Goal: Task Accomplishment & Management: Manage account settings

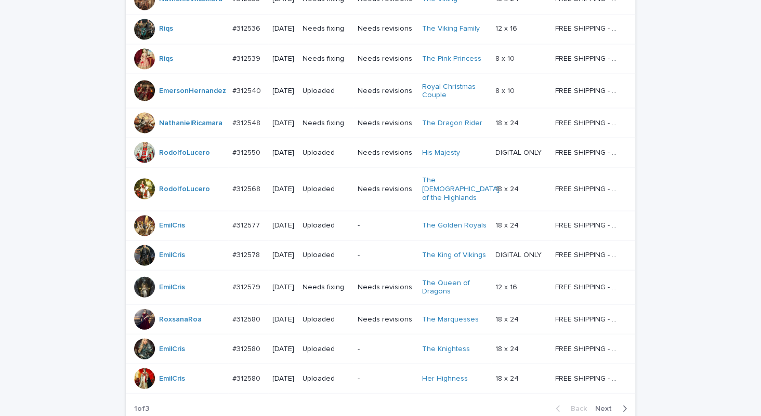
scroll to position [868, 0]
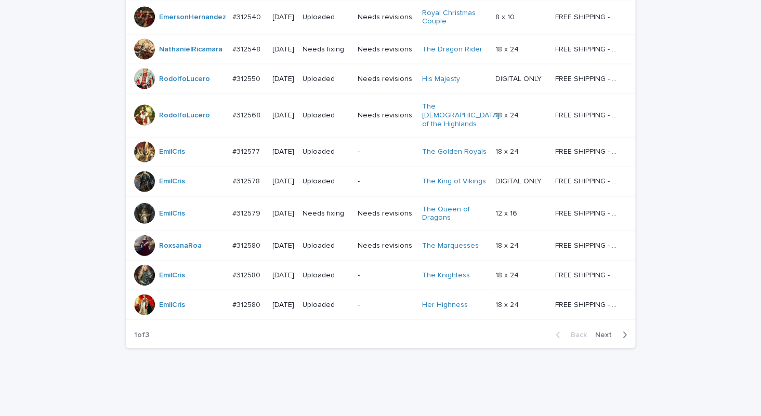
click at [603, 332] on span "Next" at bounding box center [606, 335] width 23 height 7
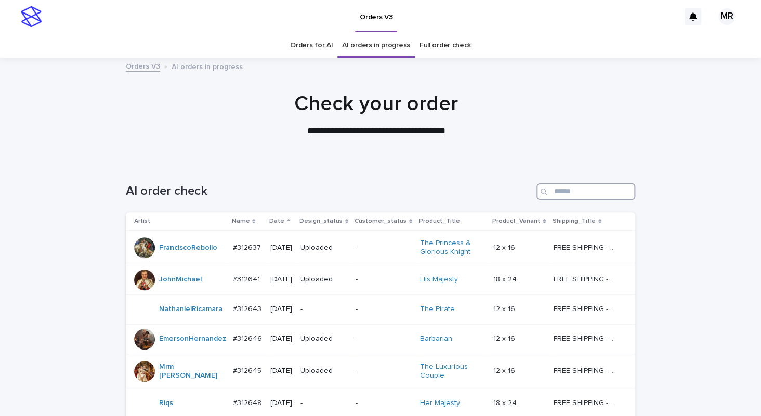
click at [549, 192] on input "Search" at bounding box center [585, 191] width 99 height 17
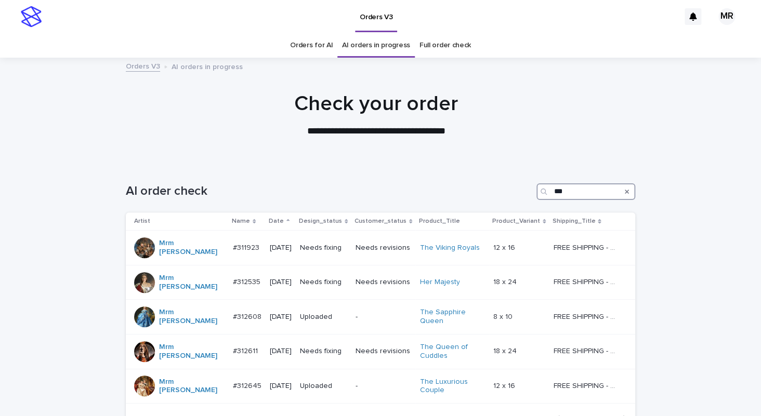
type input "***"
click at [320, 47] on link "Orders for AI" at bounding box center [311, 45] width 43 height 24
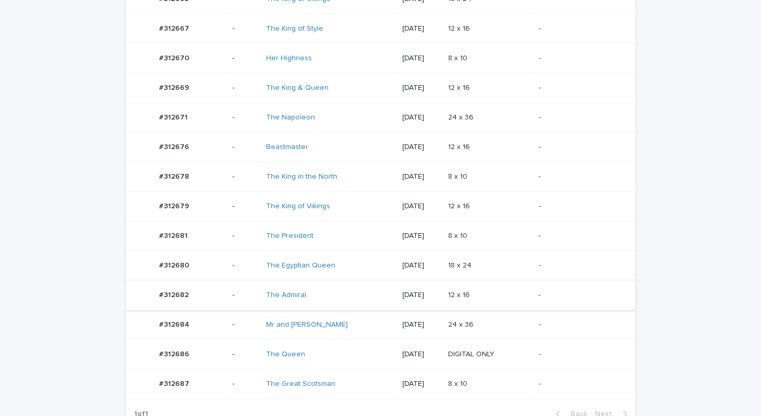
scroll to position [282, 0]
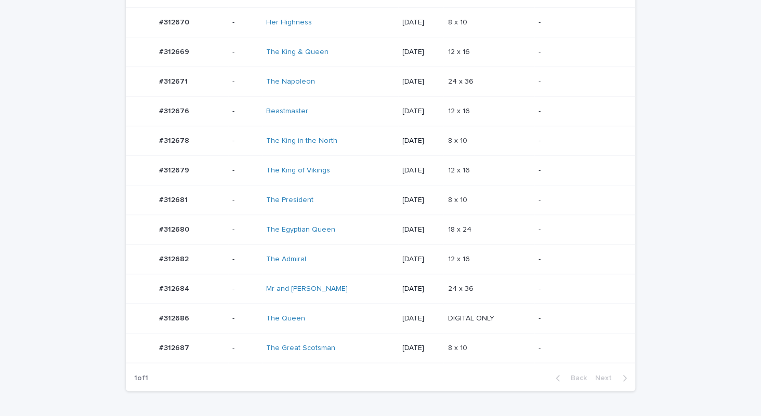
click at [352, 204] on div "The President" at bounding box center [330, 200] width 128 height 17
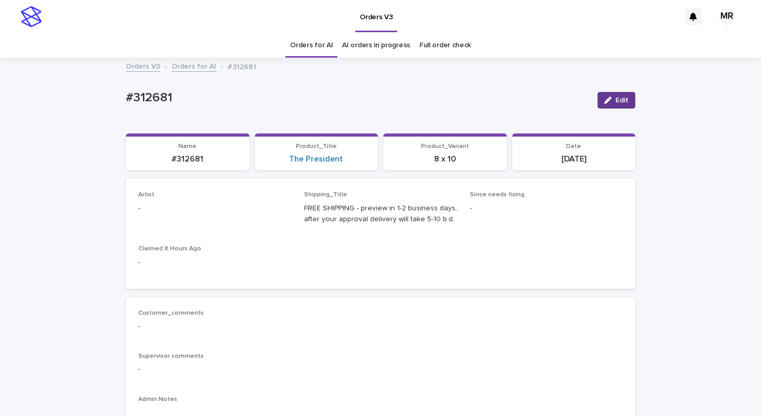
click at [621, 102] on span "Edit" at bounding box center [621, 100] width 13 height 7
click at [198, 217] on div "Select..." at bounding box center [208, 213] width 139 height 17
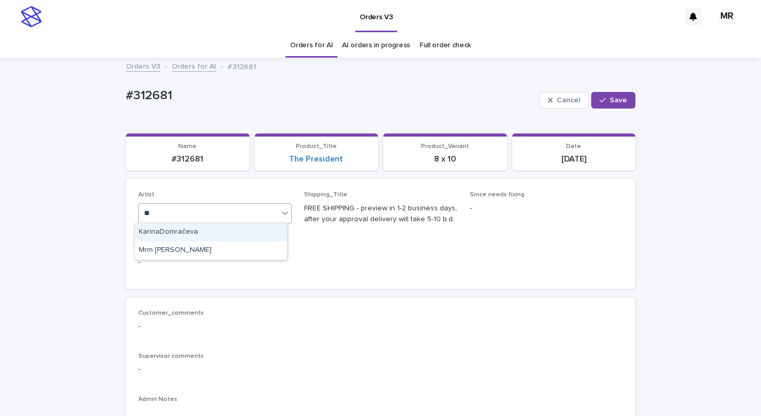
type input "***"
click at [186, 232] on div "Mrm [PERSON_NAME]" at bounding box center [211, 232] width 152 height 18
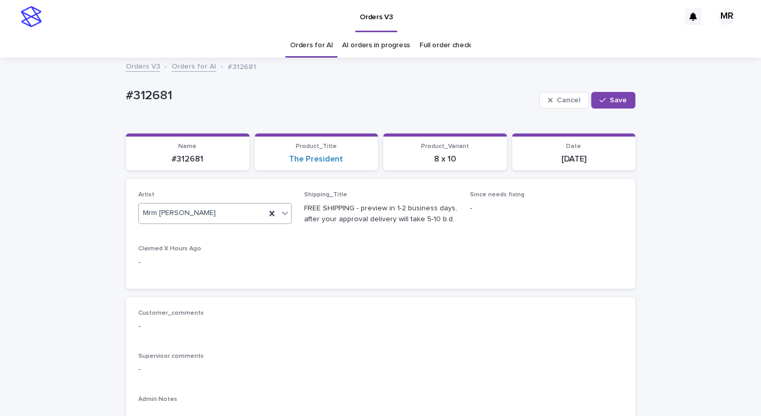
drag, startPoint x: 617, startPoint y: 99, endPoint x: 397, endPoint y: 28, distance: 231.0
click at [616, 97] on span "Save" at bounding box center [618, 100] width 17 height 7
drag, startPoint x: 173, startPoint y: 100, endPoint x: 89, endPoint y: 94, distance: 83.9
click at [126, 92] on div "#312681" at bounding box center [357, 96] width 463 height 17
copy p "#312681"
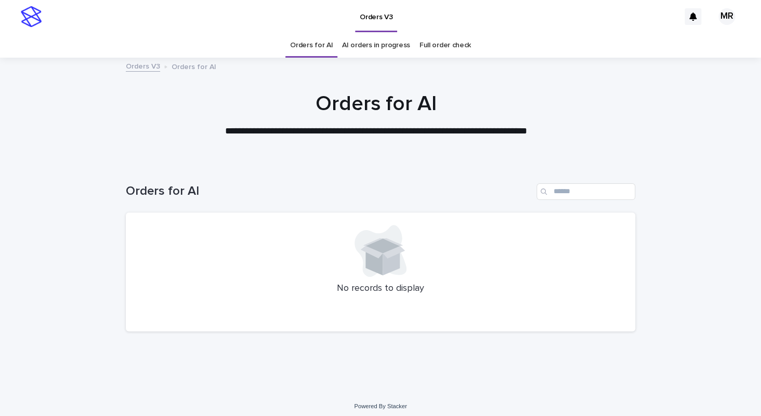
click at [527, 210] on div "Orders for AI" at bounding box center [380, 188] width 509 height 50
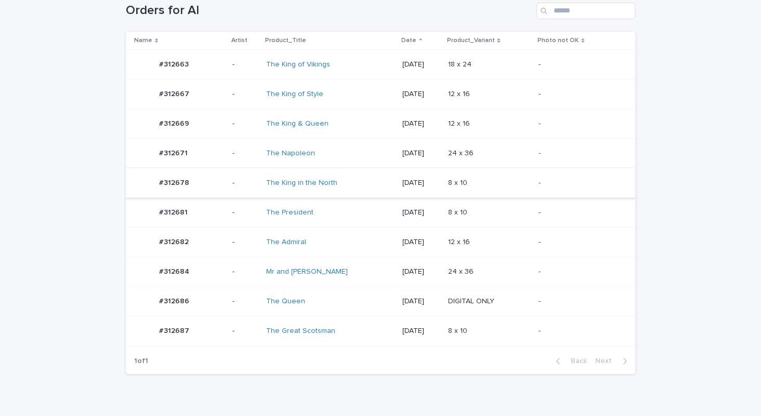
scroll to position [182, 0]
click at [343, 114] on div "The King & Queen" at bounding box center [330, 122] width 128 height 17
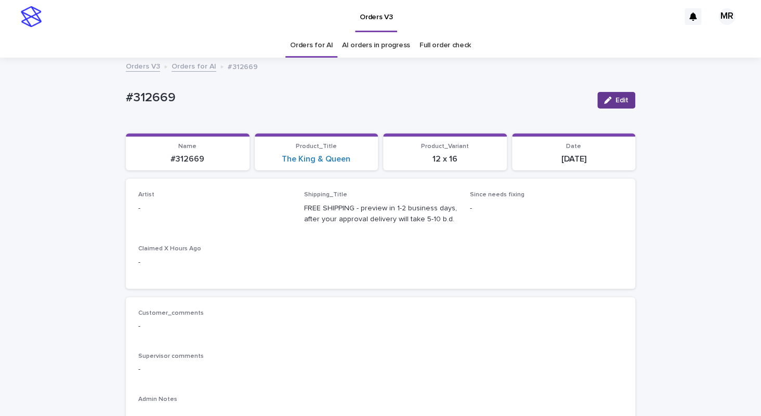
click at [621, 97] on span "Edit" at bounding box center [621, 100] width 13 height 7
click at [180, 211] on div "Select..." at bounding box center [198, 213] width 118 height 17
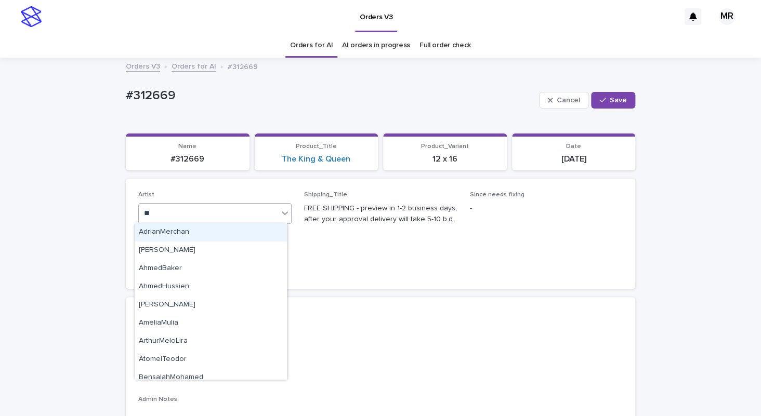
type input "***"
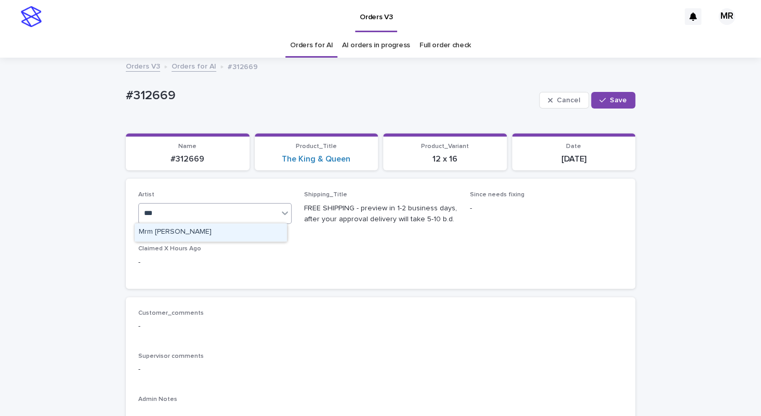
click at [179, 232] on div "Mrm [PERSON_NAME]" at bounding box center [211, 232] width 152 height 18
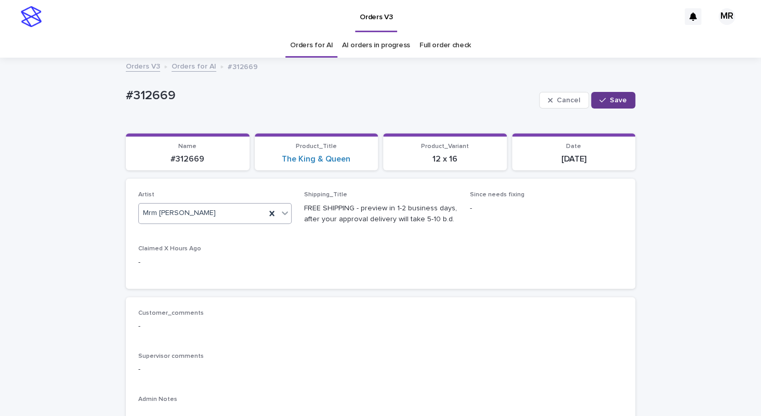
click at [603, 104] on button "Save" at bounding box center [613, 100] width 44 height 17
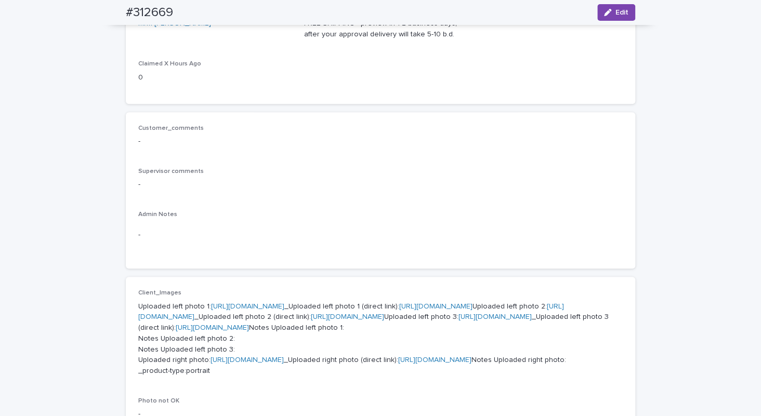
scroll to position [23, 0]
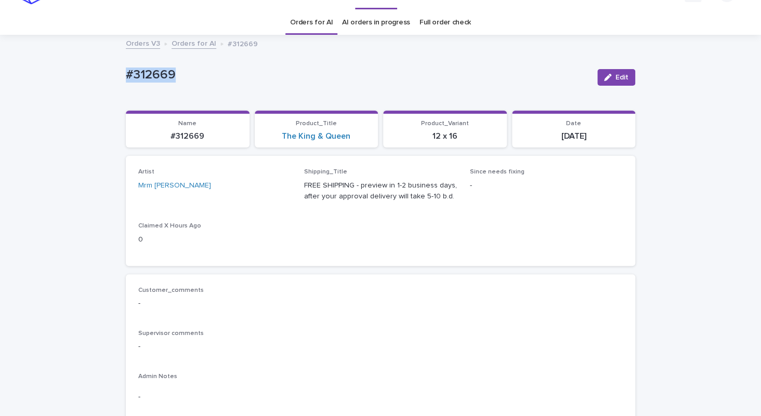
drag, startPoint x: 121, startPoint y: 74, endPoint x: 51, endPoint y: 73, distance: 70.2
click at [126, 73] on div "#312669" at bounding box center [357, 73] width 463 height 17
copy p "#312669"
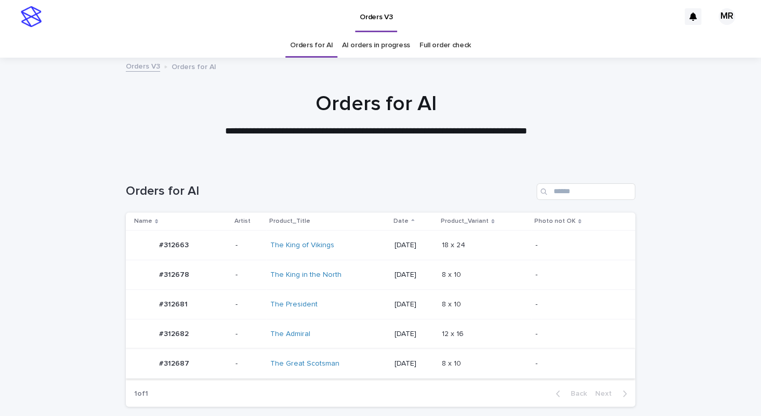
scroll to position [78, 0]
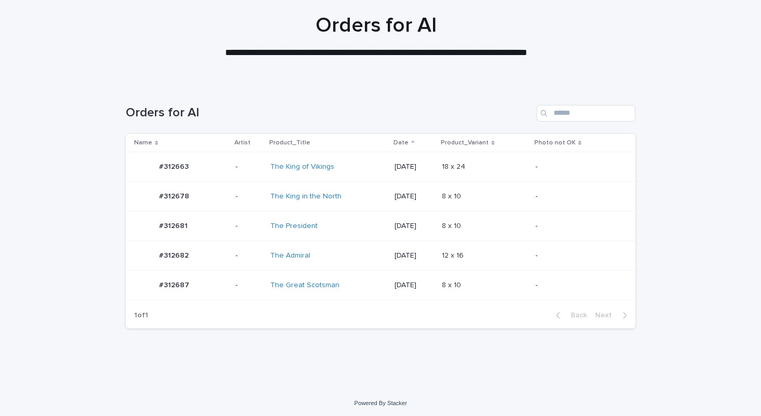
click at [348, 224] on div "The President" at bounding box center [328, 226] width 116 height 17
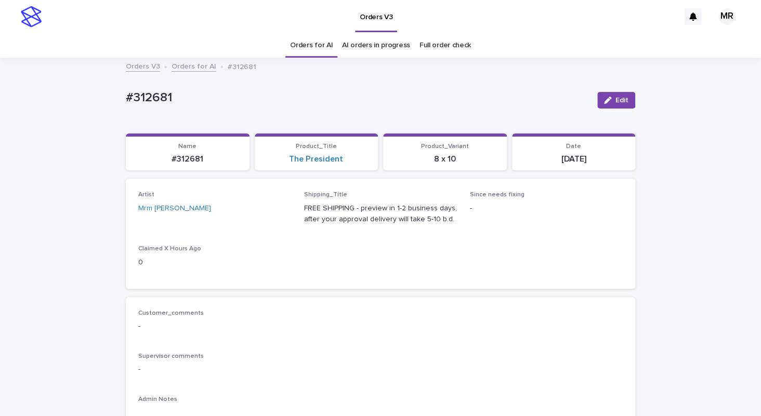
click at [311, 48] on link "Orders for AI" at bounding box center [311, 45] width 43 height 24
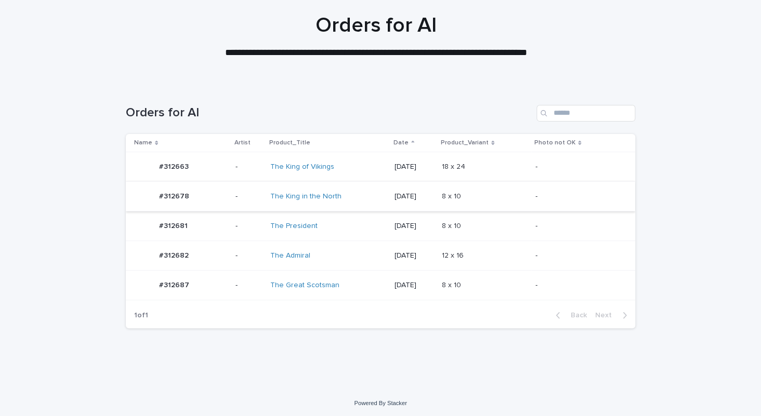
scroll to position [49, 0]
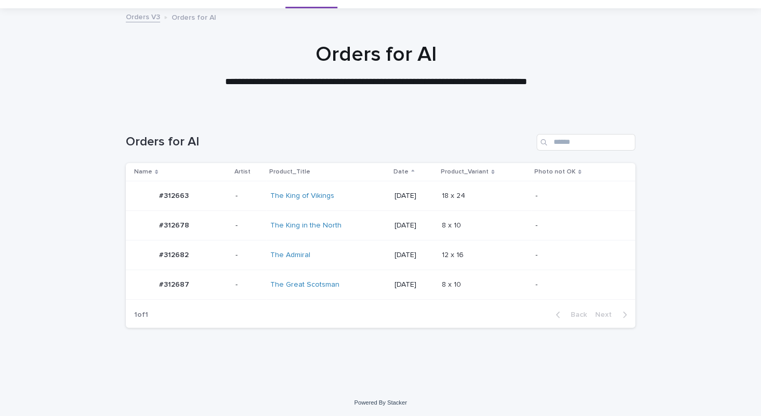
click at [347, 201] on div "The King of Vikings" at bounding box center [328, 196] width 116 height 17
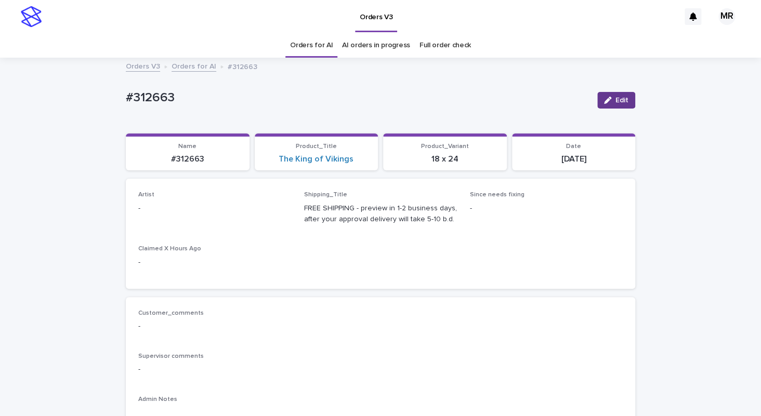
click at [619, 97] on span "Edit" at bounding box center [621, 100] width 13 height 7
click at [217, 213] on div "Select..." at bounding box center [208, 213] width 139 height 17
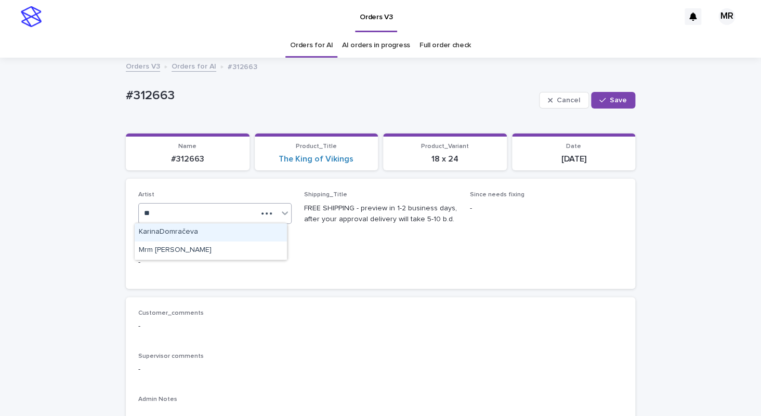
type input "***"
click at [174, 235] on div "Mrm Ramishvili" at bounding box center [211, 232] width 152 height 18
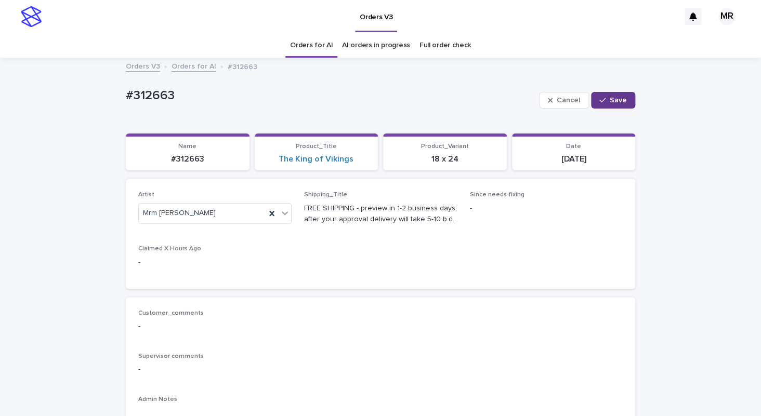
click at [605, 102] on div "button" at bounding box center [604, 100] width 10 height 7
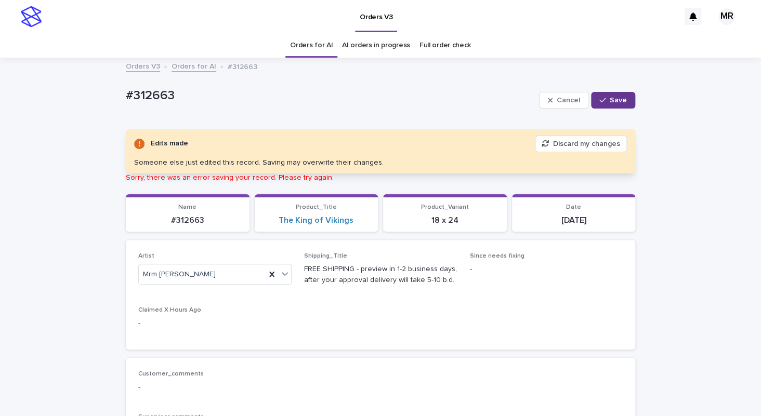
click at [612, 99] on span "Save" at bounding box center [618, 100] width 17 height 7
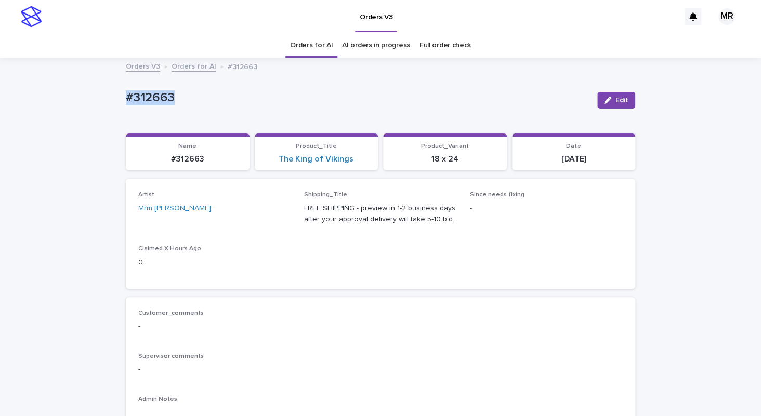
drag, startPoint x: 196, startPoint y: 103, endPoint x: 88, endPoint y: 94, distance: 109.0
click at [126, 92] on div "#312663" at bounding box center [357, 96] width 463 height 17
copy p "#312663"
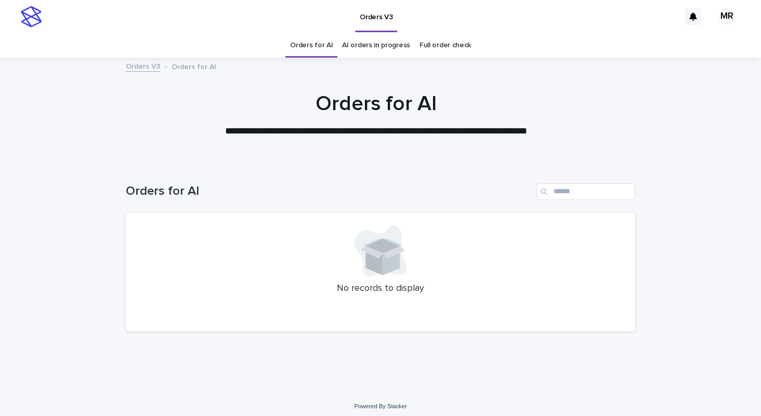
click at [83, 80] on div at bounding box center [376, 110] width 752 height 104
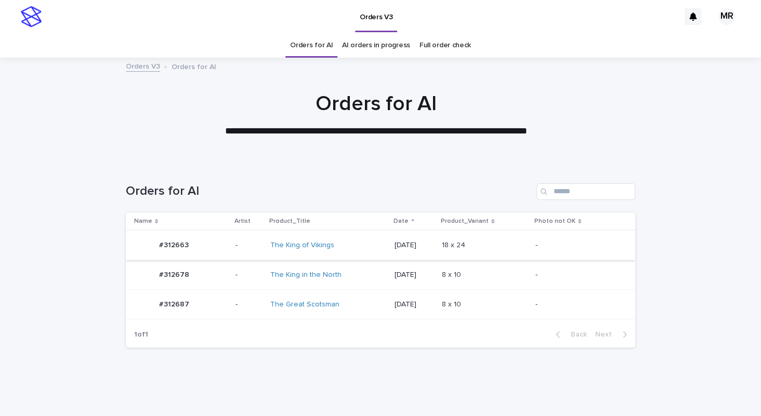
scroll to position [20, 0]
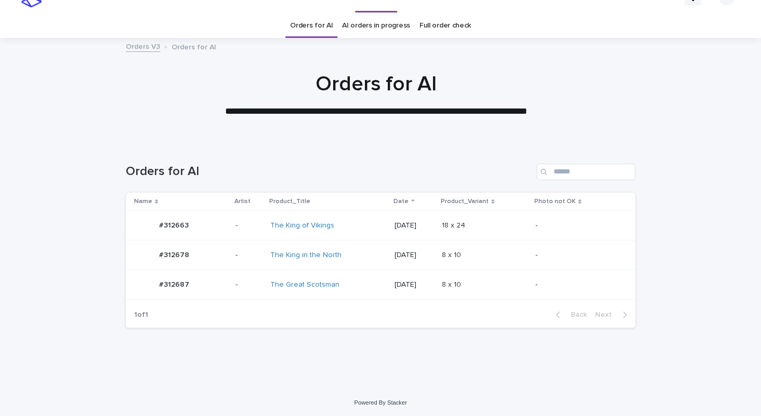
click at [346, 281] on div "The Great Scotsman" at bounding box center [313, 285] width 87 height 9
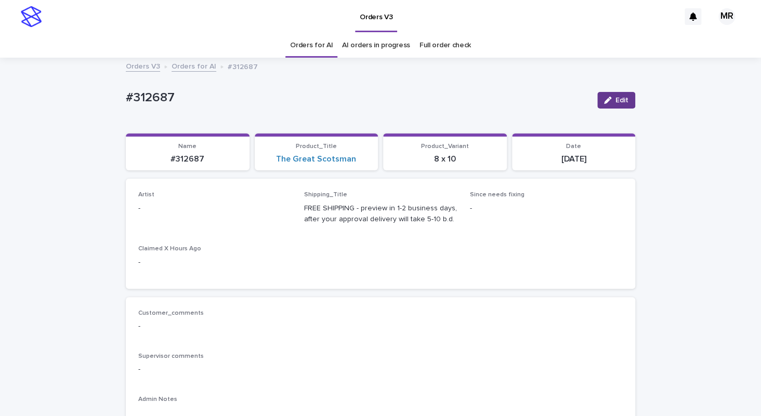
click at [606, 98] on icon "button" at bounding box center [607, 100] width 7 height 7
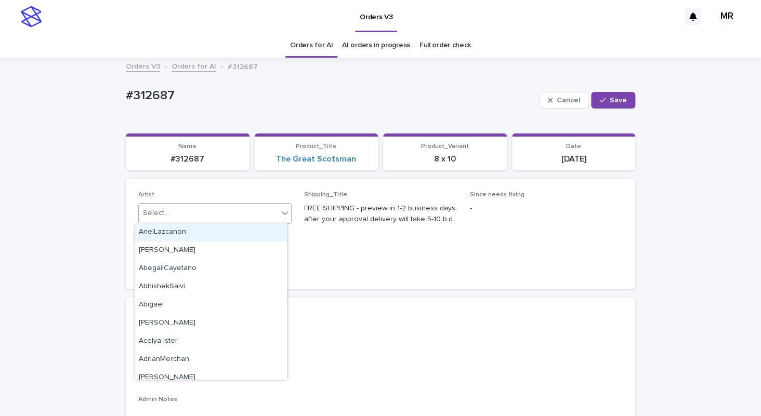
click at [182, 211] on div "Select..." at bounding box center [208, 213] width 139 height 17
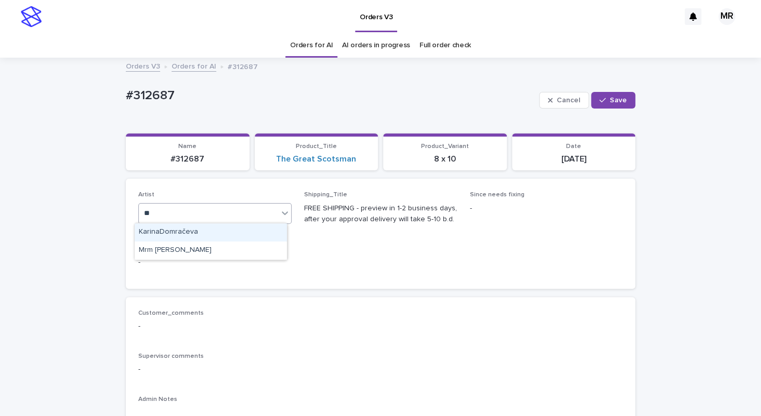
type input "***"
click at [157, 235] on div "Mrm Ramishvili" at bounding box center [211, 232] width 152 height 18
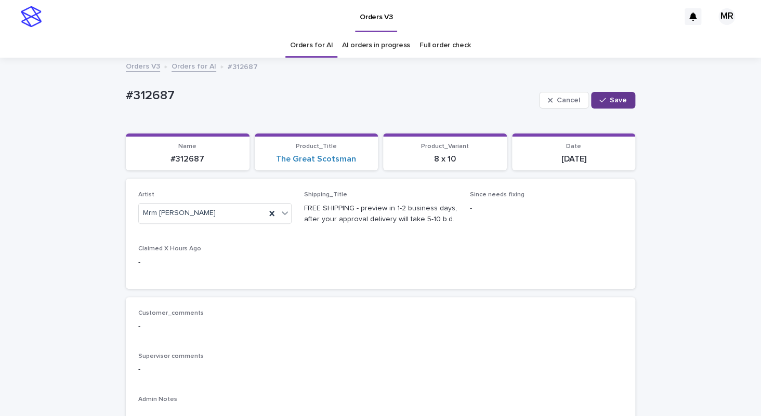
click at [611, 107] on button "Save" at bounding box center [613, 100] width 44 height 17
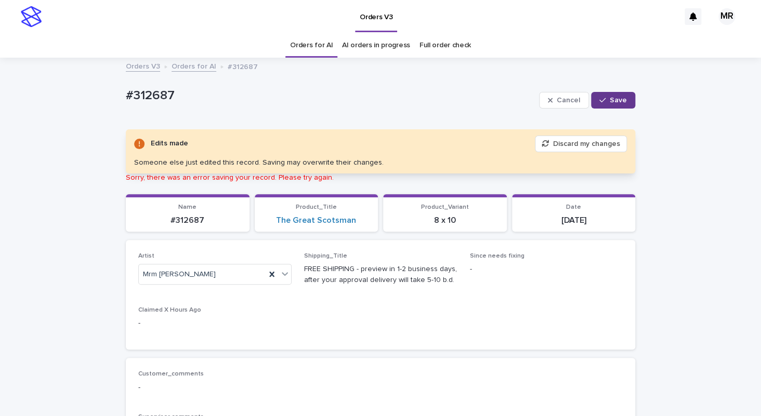
click at [610, 101] on span "Save" at bounding box center [618, 100] width 17 height 7
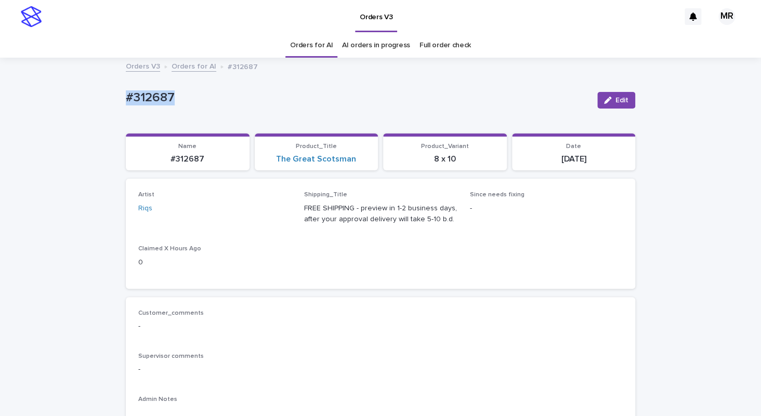
drag, startPoint x: 191, startPoint y: 97, endPoint x: 76, endPoint y: 93, distance: 114.9
click at [126, 94] on div "#312687" at bounding box center [357, 96] width 463 height 17
copy p "#312687"
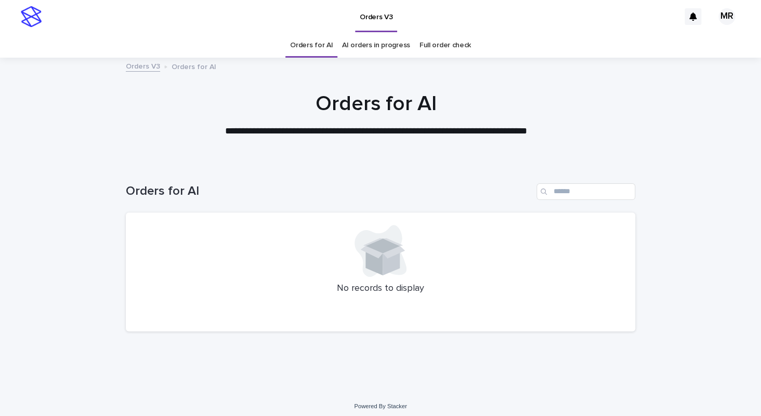
click at [206, 30] on div "Orders V3" at bounding box center [363, 16] width 632 height 33
click at [514, 27] on div "Orders V3" at bounding box center [363, 16] width 632 height 33
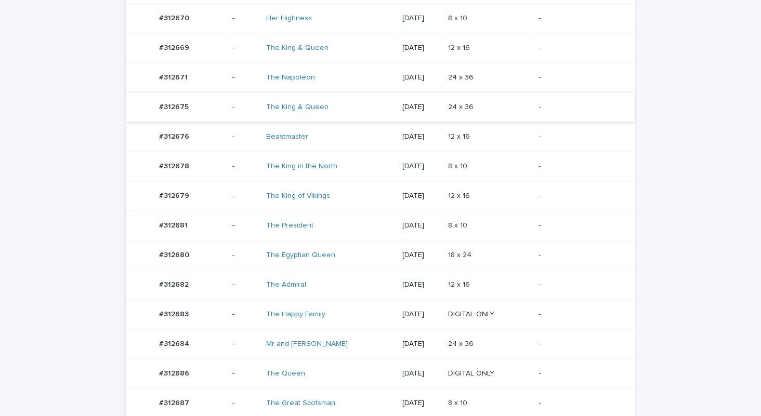
scroll to position [374, 0]
click at [346, 104] on div "The King & Queen" at bounding box center [309, 108] width 87 height 9
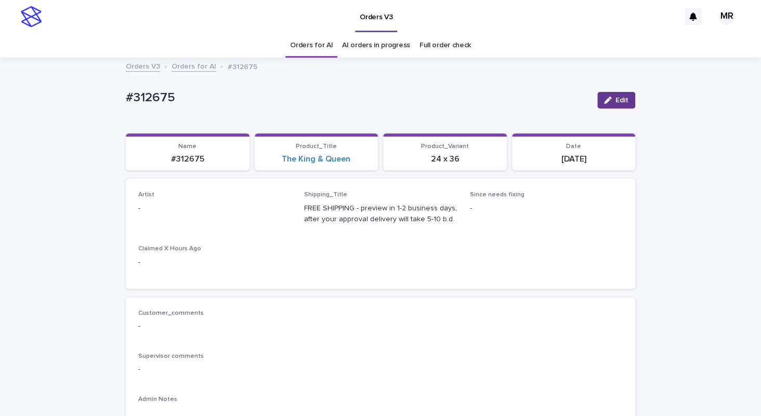
click at [616, 98] on span "Edit" at bounding box center [621, 100] width 13 height 7
click at [168, 215] on div "Select..." at bounding box center [208, 213] width 139 height 17
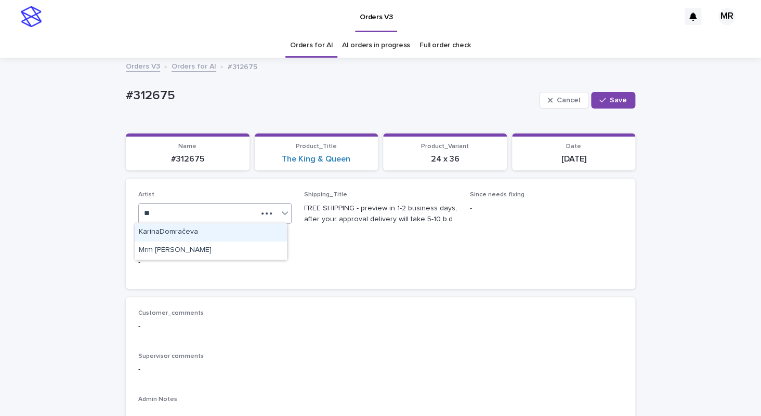
type input "***"
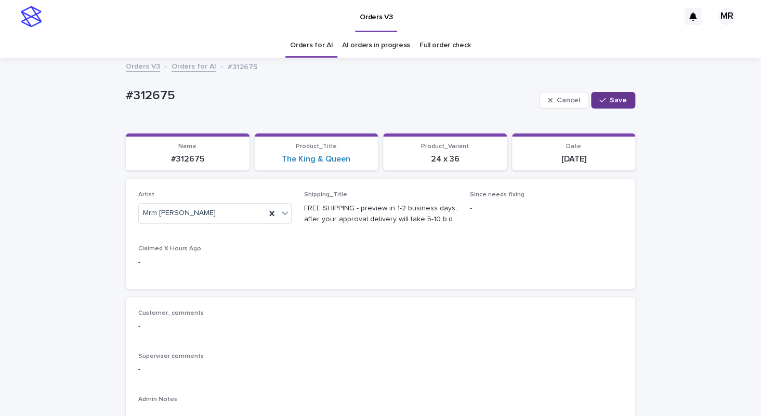
click at [618, 102] on span "Save" at bounding box center [618, 100] width 17 height 7
drag, startPoint x: 166, startPoint y: 98, endPoint x: 57, endPoint y: 96, distance: 109.7
click at [126, 96] on div "#312675" at bounding box center [357, 96] width 463 height 17
copy p "#312675"
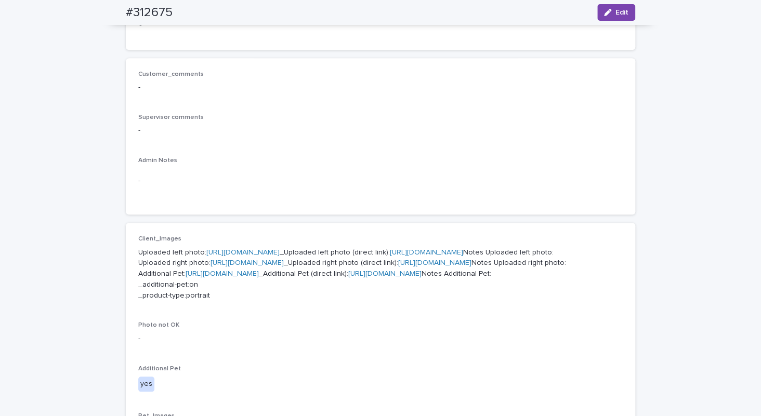
scroll to position [15, 0]
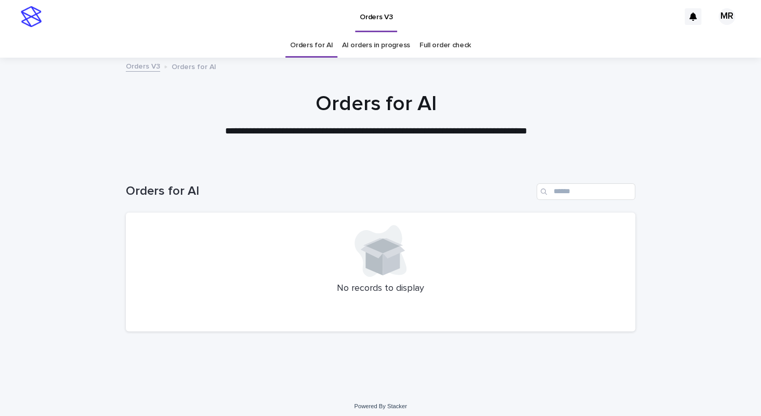
click at [191, 31] on div "Orders V3" at bounding box center [363, 16] width 632 height 33
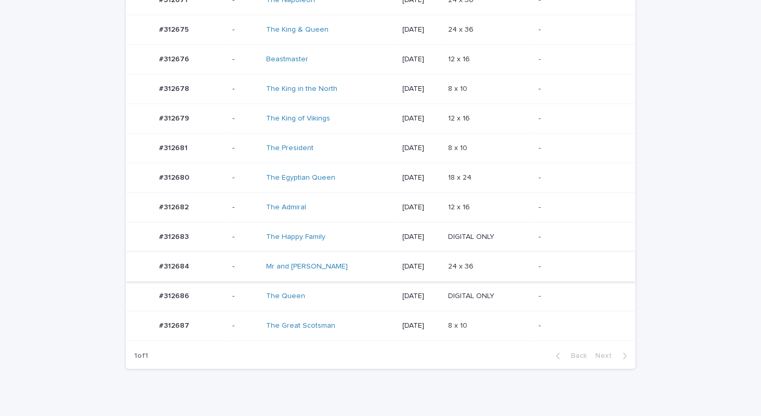
scroll to position [455, 0]
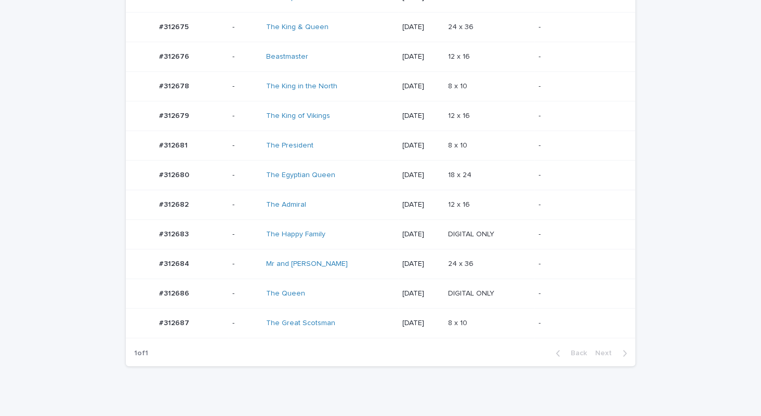
click at [345, 238] on div "The Happy Family" at bounding box center [330, 234] width 128 height 17
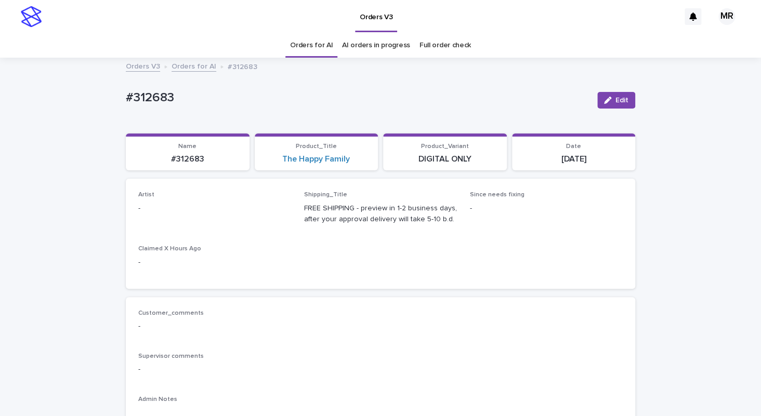
drag, startPoint x: 611, startPoint y: 95, endPoint x: 253, endPoint y: 202, distance: 373.2
click at [610, 95] on button "Edit" at bounding box center [616, 100] width 38 height 17
click at [202, 213] on div "Select..." at bounding box center [198, 213] width 118 height 17
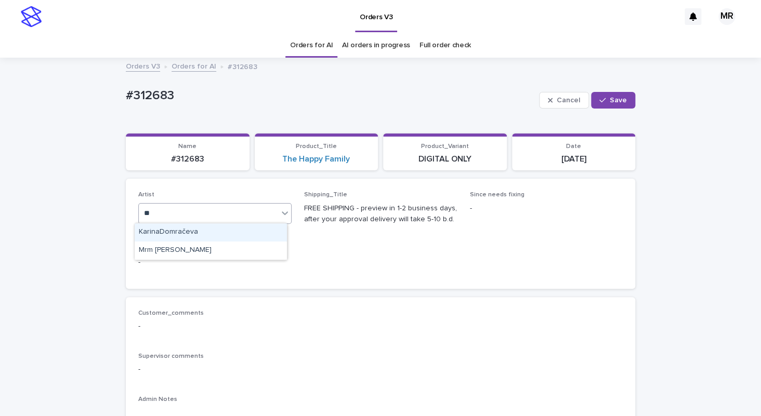
type input "***"
click at [174, 234] on div "Mrm Ramishvili" at bounding box center [211, 232] width 152 height 18
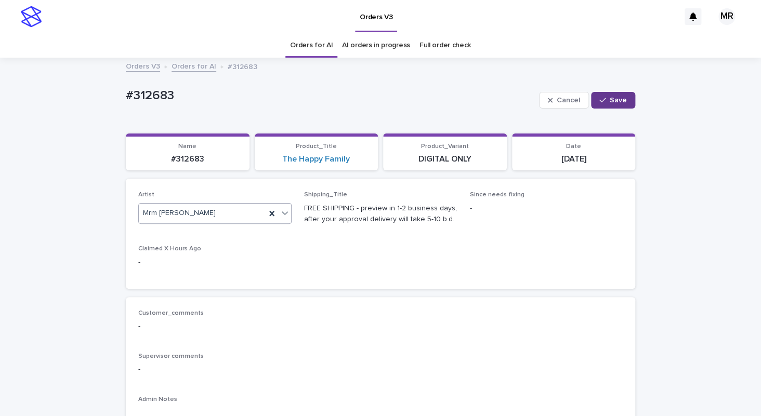
click at [599, 102] on icon "button" at bounding box center [602, 100] width 6 height 7
drag, startPoint x: 174, startPoint y: 95, endPoint x: 93, endPoint y: 99, distance: 81.2
click at [126, 98] on div "#312683" at bounding box center [357, 96] width 463 height 17
copy p "#312683"
click at [619, 97] on span "Edit" at bounding box center [621, 100] width 13 height 7
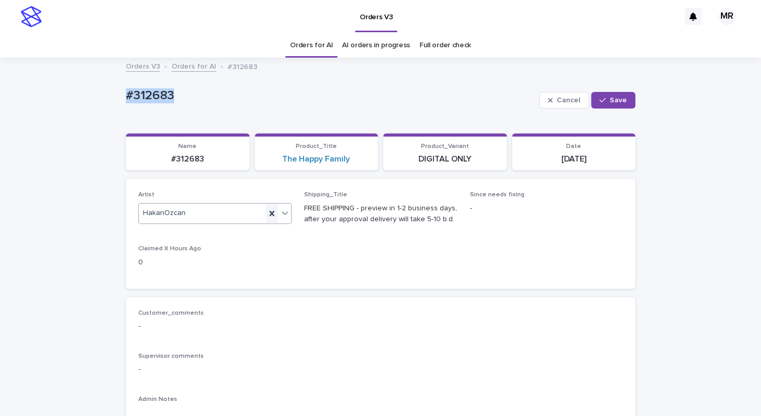
click at [269, 215] on icon at bounding box center [271, 213] width 5 height 5
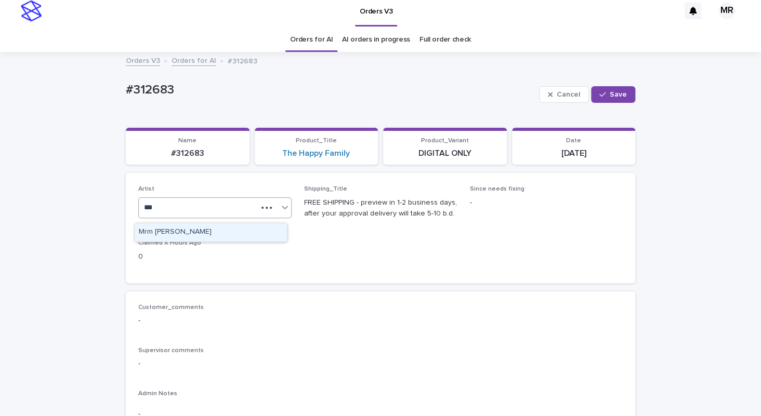
scroll to position [7, 0]
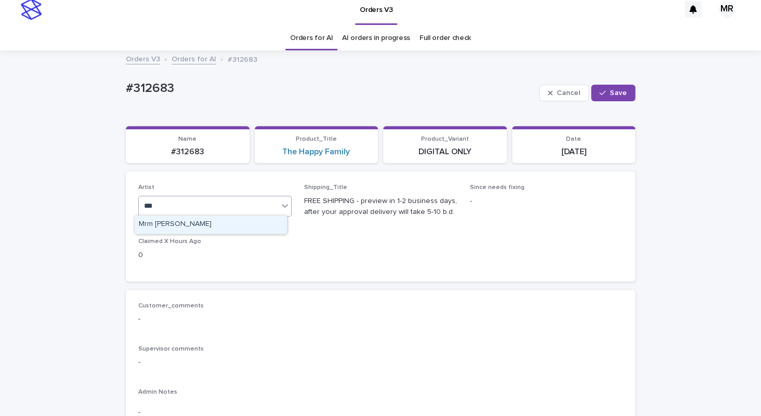
type input "***"
click at [204, 235] on div "Artist Select... Shipping_Title FREE SHIPPING - preview in 1-2 business days, a…" at bounding box center [380, 226] width 484 height 85
click at [204, 209] on div "Select..." at bounding box center [208, 205] width 139 height 17
type input "***"
click at [170, 225] on div "Mrm Ramishvili" at bounding box center [211, 225] width 152 height 18
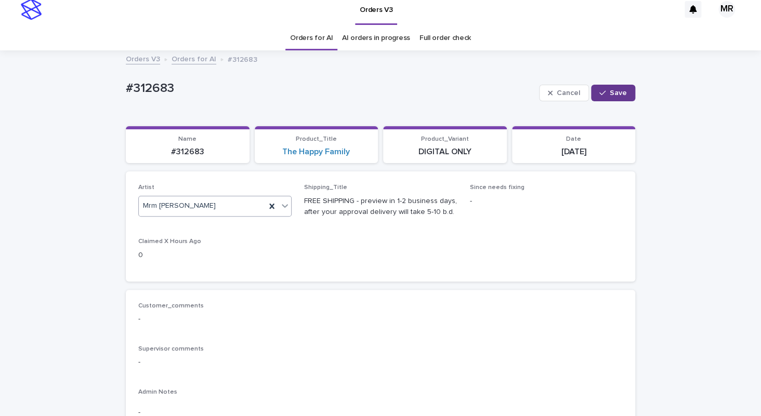
click at [607, 87] on button "Save" at bounding box center [613, 93] width 44 height 17
click at [319, 152] on link "The Happy Family" at bounding box center [316, 152] width 68 height 10
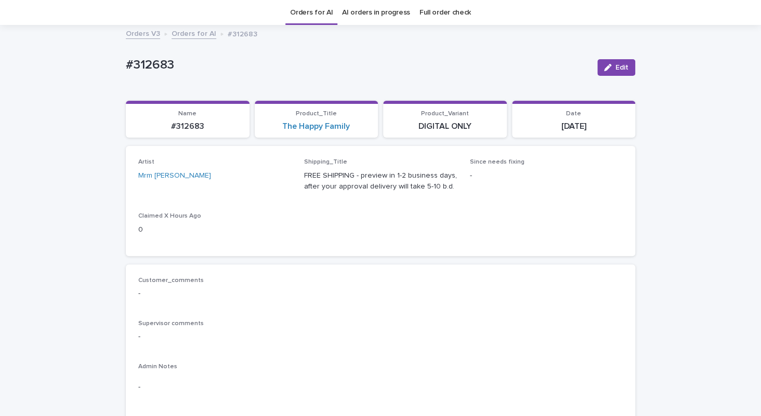
scroll to position [33, 0]
